Goal: Use online tool/utility

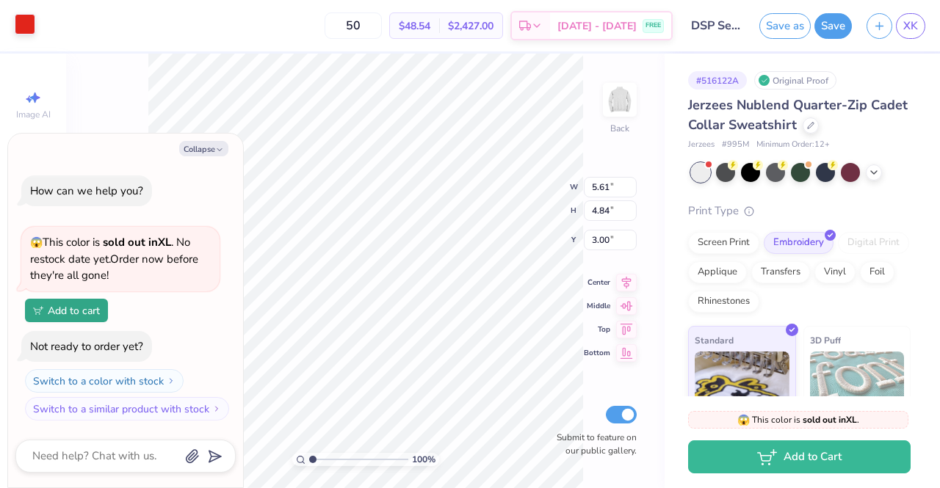
click at [35, 15] on div at bounding box center [25, 24] width 21 height 21
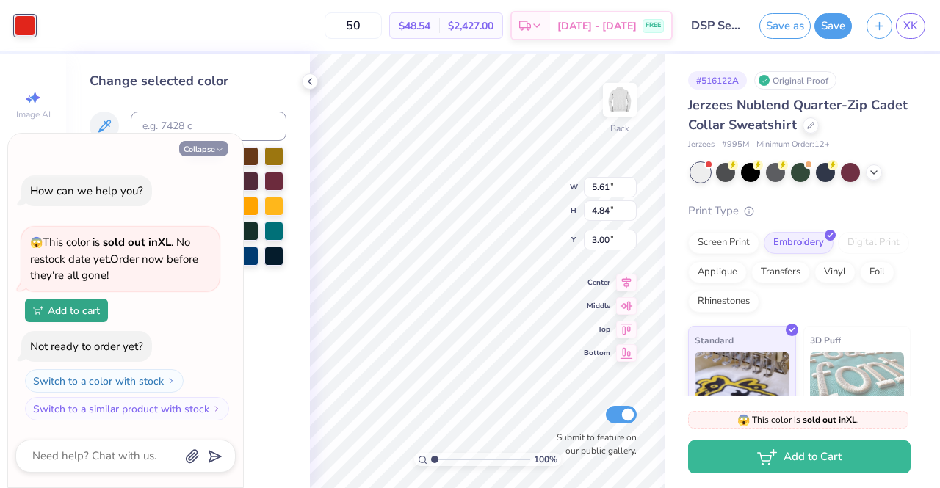
click at [214, 148] on button "Collapse" at bounding box center [203, 148] width 49 height 15
type textarea "x"
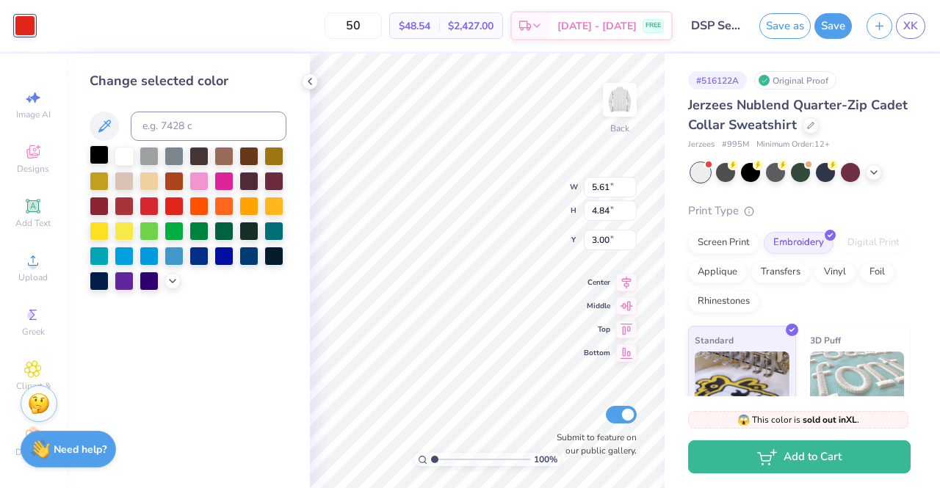
click at [92, 156] on div at bounding box center [99, 154] width 19 height 19
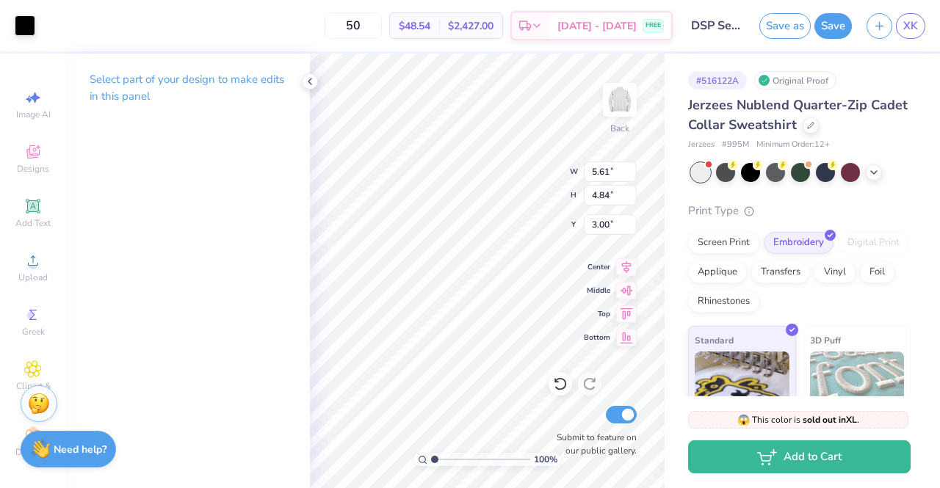
type input "4.24"
type input "3.65"
click at [458, 457] on input "range" at bounding box center [480, 459] width 99 height 13
click at [882, 170] on div at bounding box center [800, 172] width 219 height 19
click at [879, 170] on div at bounding box center [873, 171] width 16 height 16
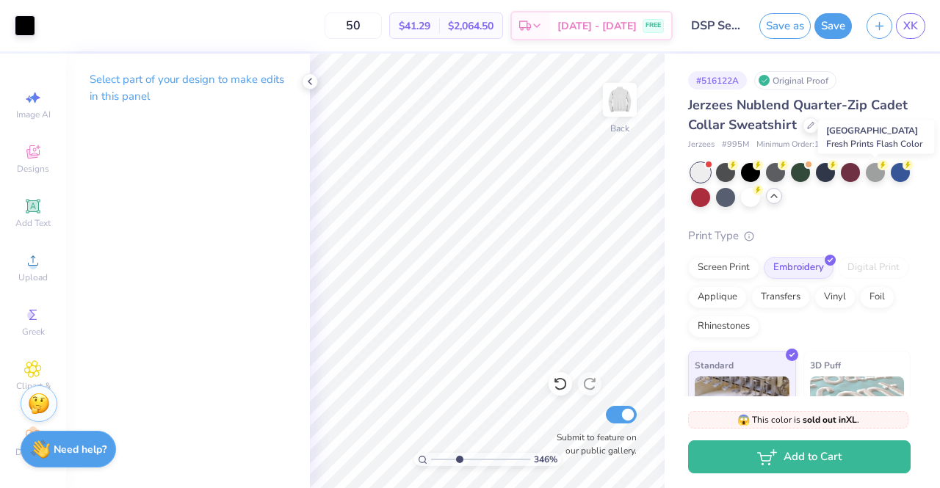
click at [879, 170] on div at bounding box center [874, 172] width 19 height 19
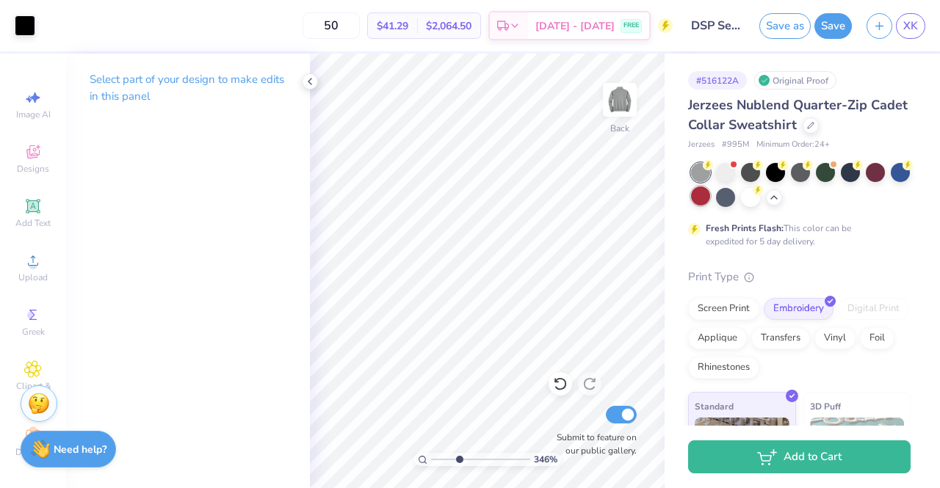
click at [710, 197] on div at bounding box center [700, 195] width 19 height 19
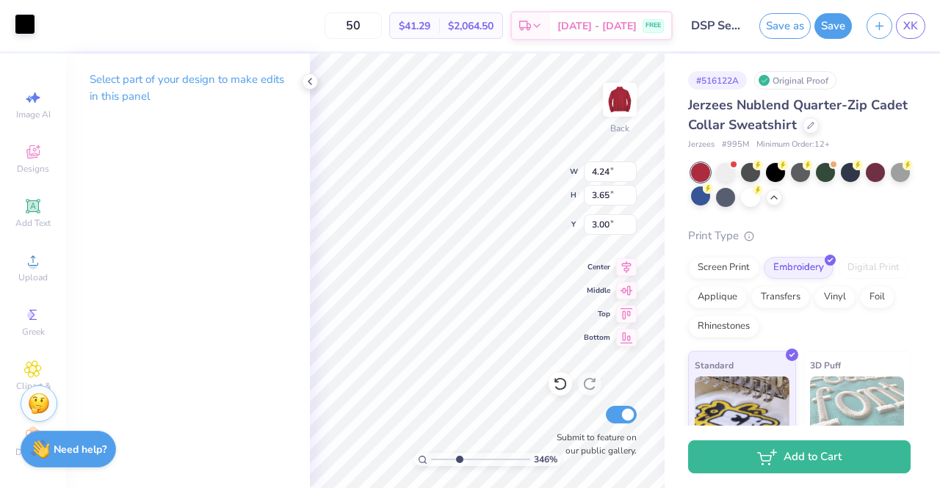
click at [17, 29] on div at bounding box center [25, 24] width 21 height 21
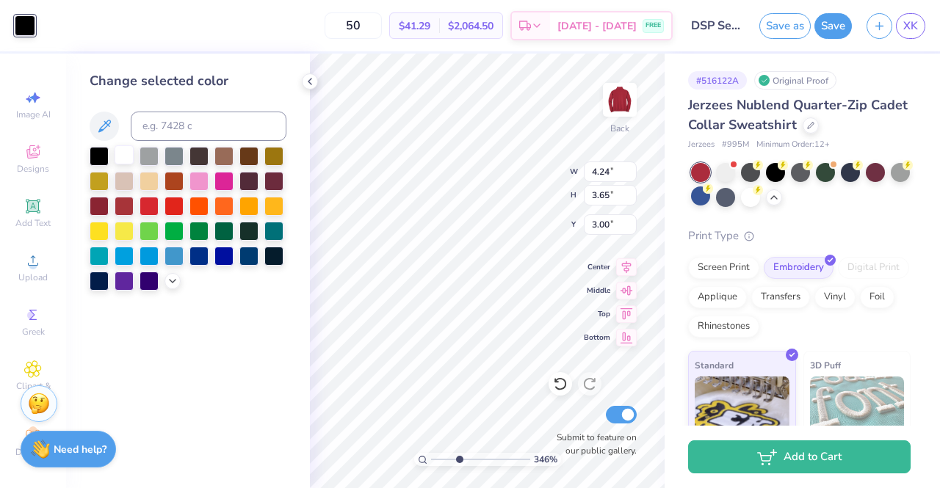
click at [128, 161] on div at bounding box center [124, 154] width 19 height 19
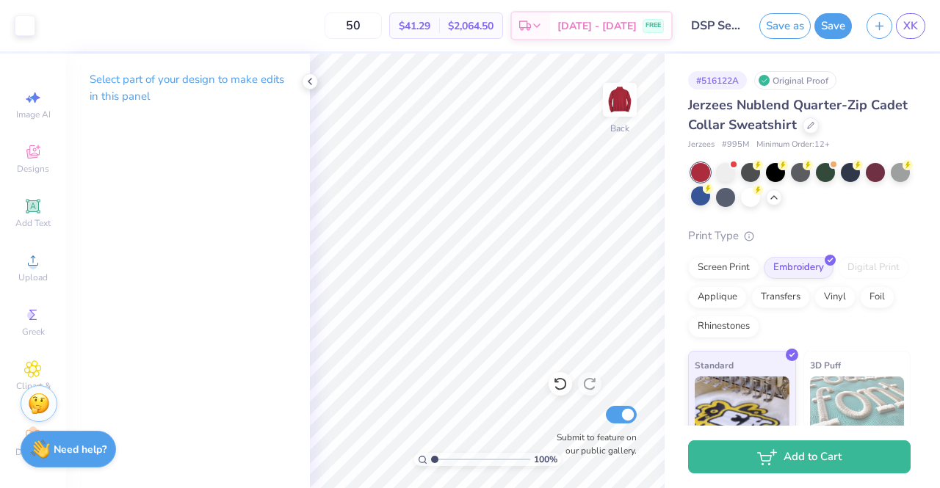
drag, startPoint x: 453, startPoint y: 457, endPoint x: 430, endPoint y: 462, distance: 23.3
type input "1"
click at [431, 462] on input "range" at bounding box center [480, 459] width 99 height 13
